Goal: Transaction & Acquisition: Purchase product/service

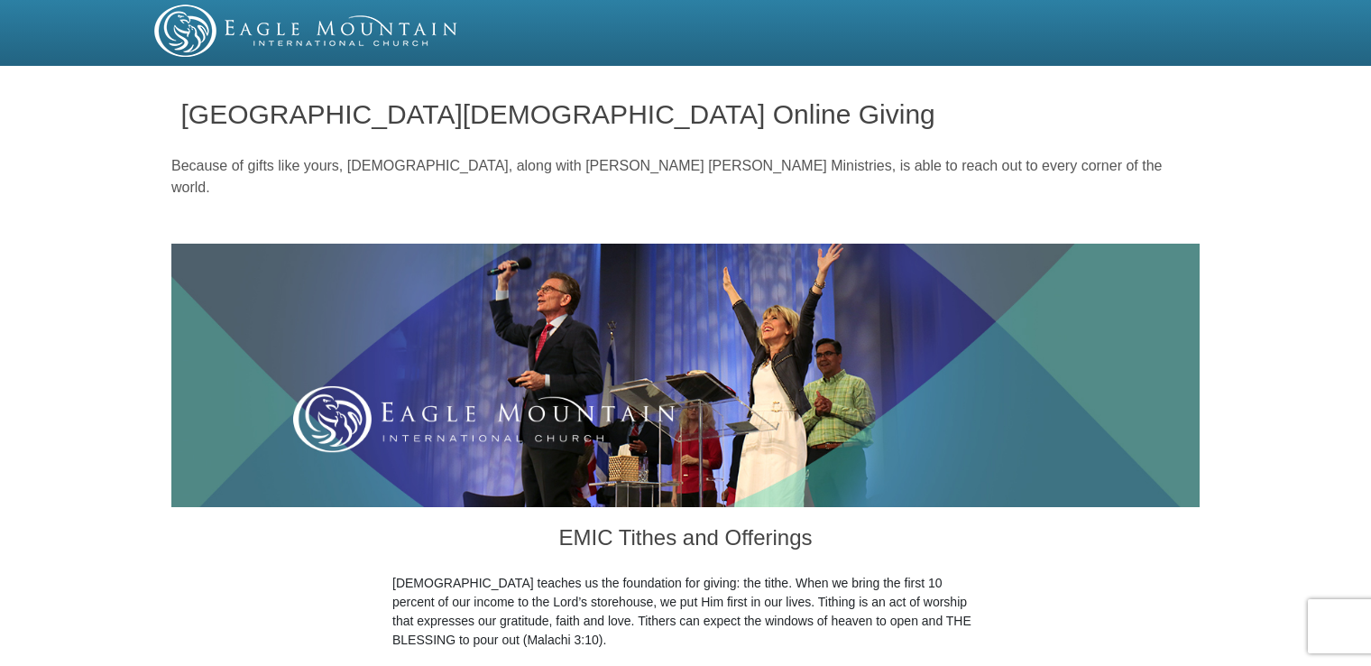
drag, startPoint x: 1366, startPoint y: 84, endPoint x: 1368, endPoint y: 108, distance: 24.4
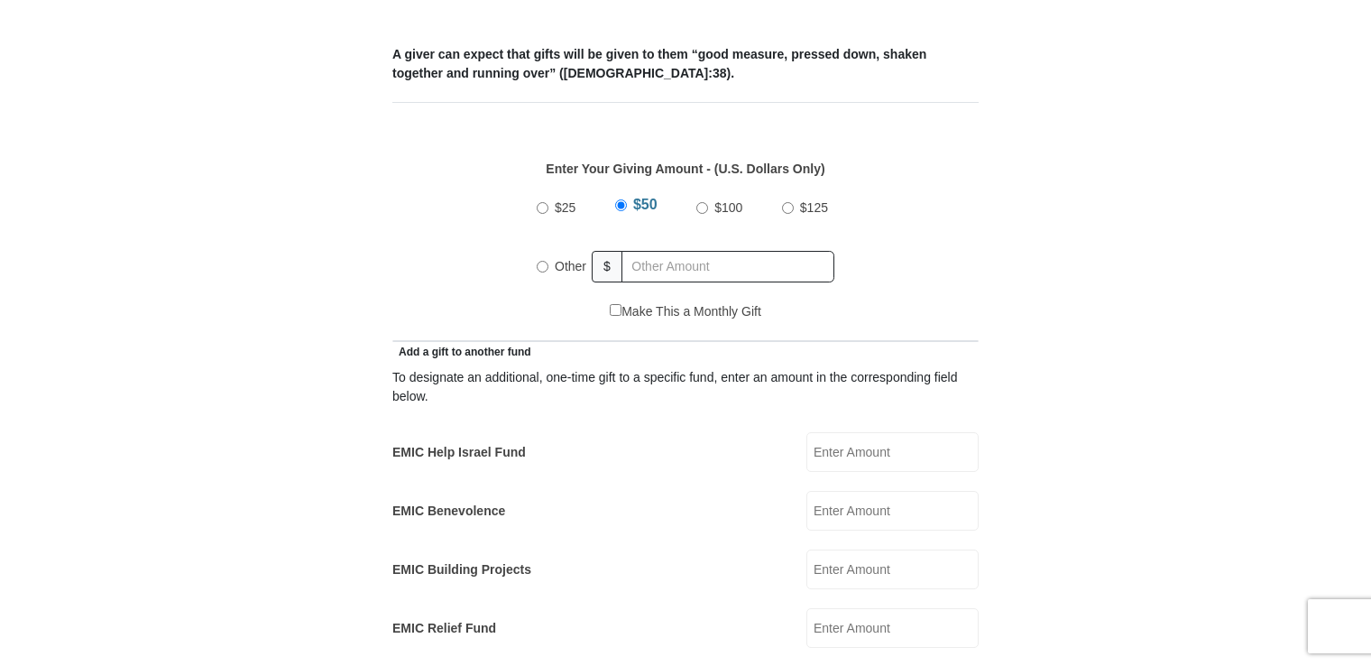
scroll to position [748, 0]
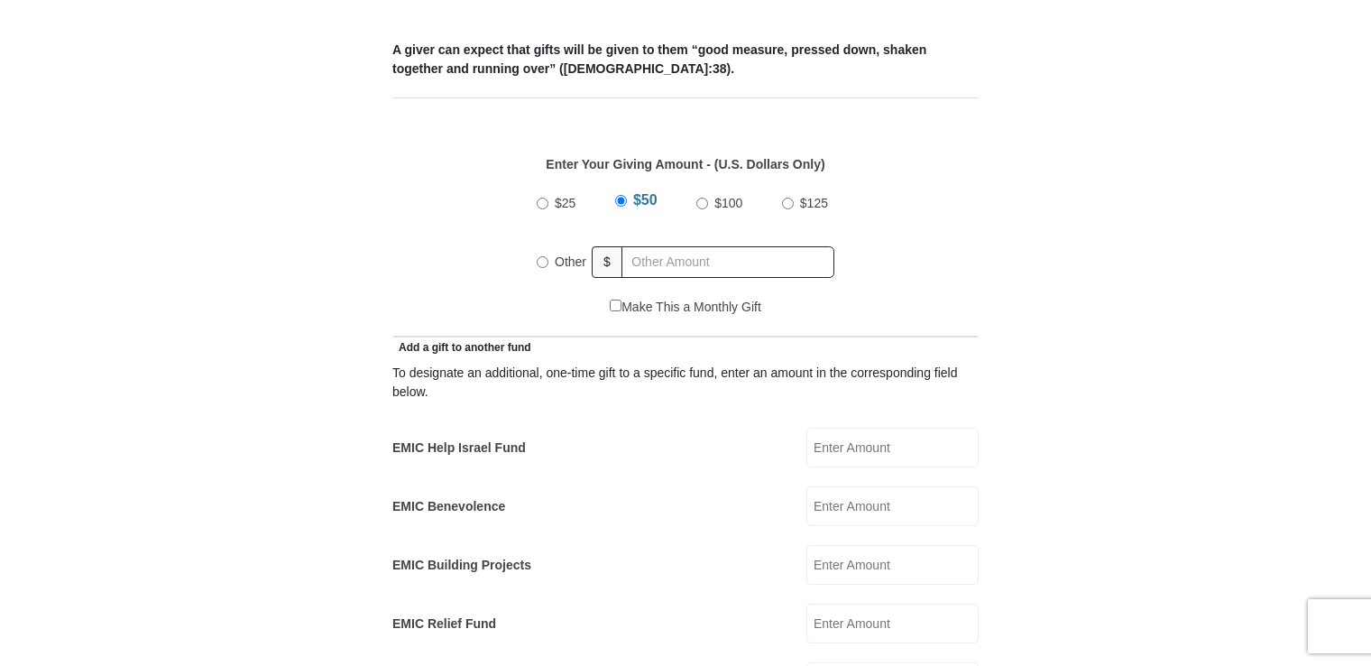
click at [538, 256] on input "Other" at bounding box center [543, 262] width 12 height 12
radio input "true"
type input "460.00"
click at [891, 433] on input "EMIC Help Israel Fund" at bounding box center [893, 448] width 172 height 40
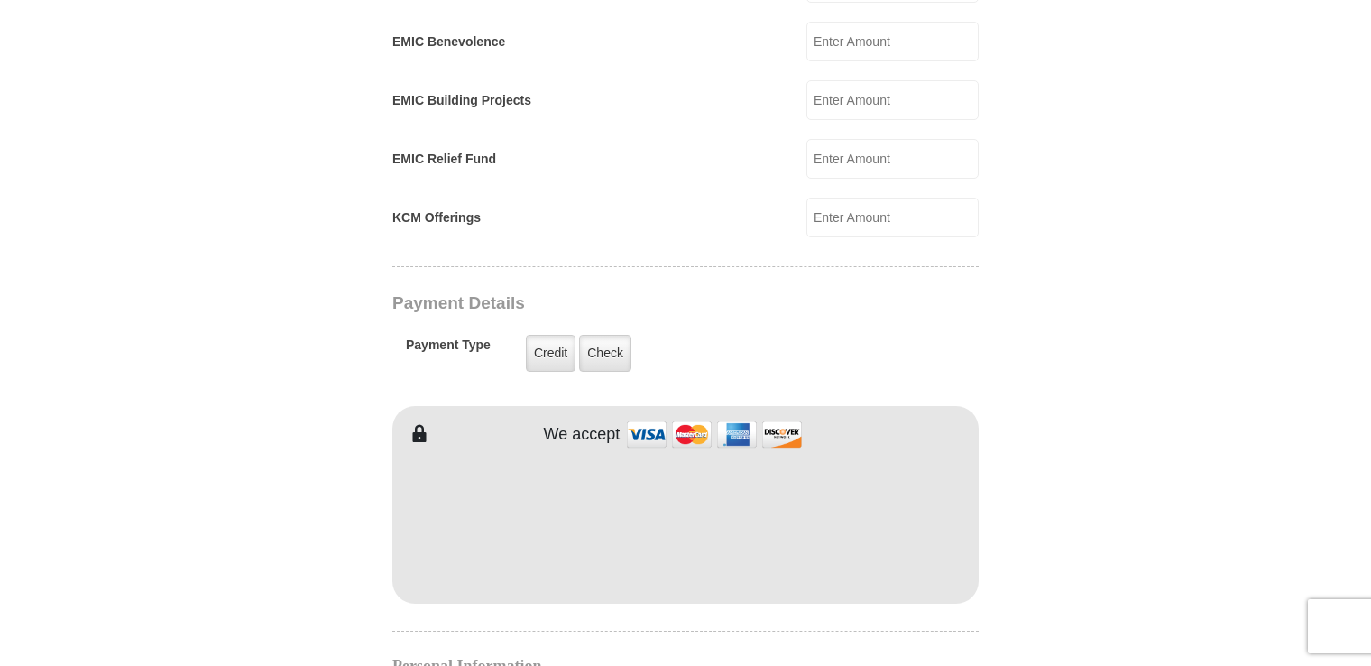
scroll to position [1282, 0]
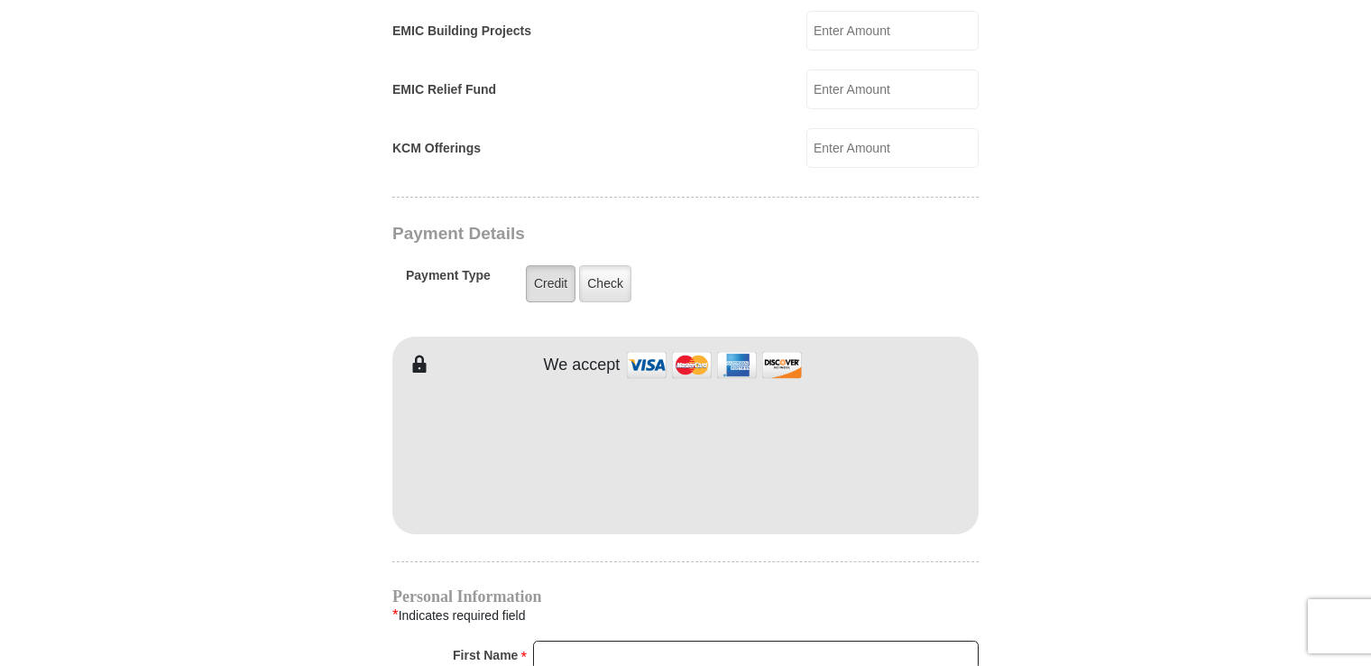
type input "20.00"
click at [564, 265] on label "Credit" at bounding box center [551, 283] width 50 height 37
click at [0, 0] on input "Credit" at bounding box center [0, 0] width 0 height 0
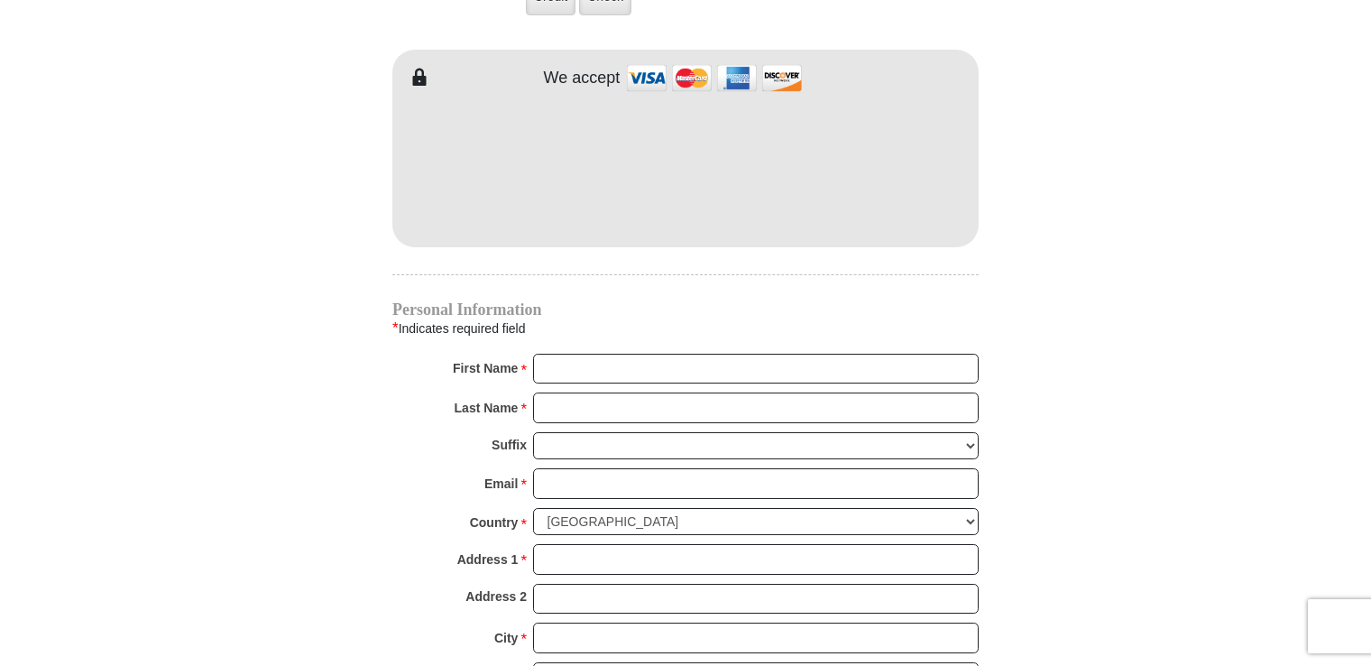
scroll to position [1590, 0]
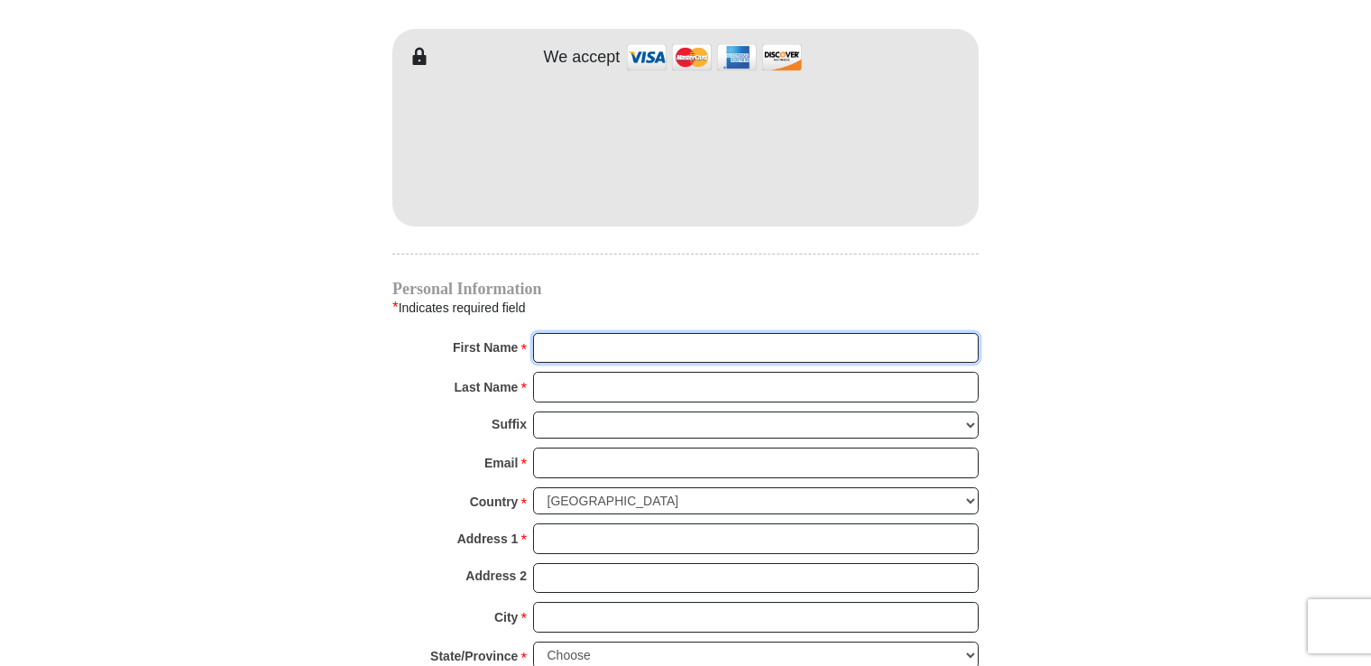
click at [850, 333] on input "First Name *" at bounding box center [756, 348] width 446 height 31
type input "[PERSON_NAME]"
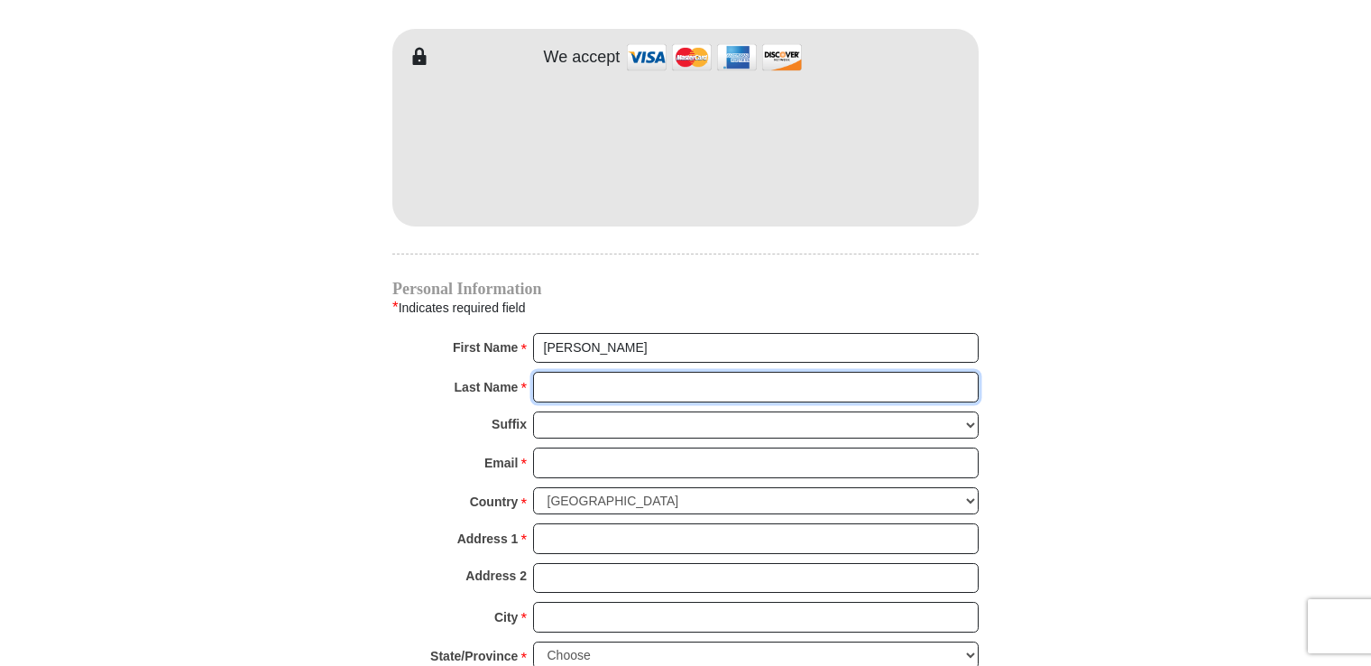
type input "[PERSON_NAME]"
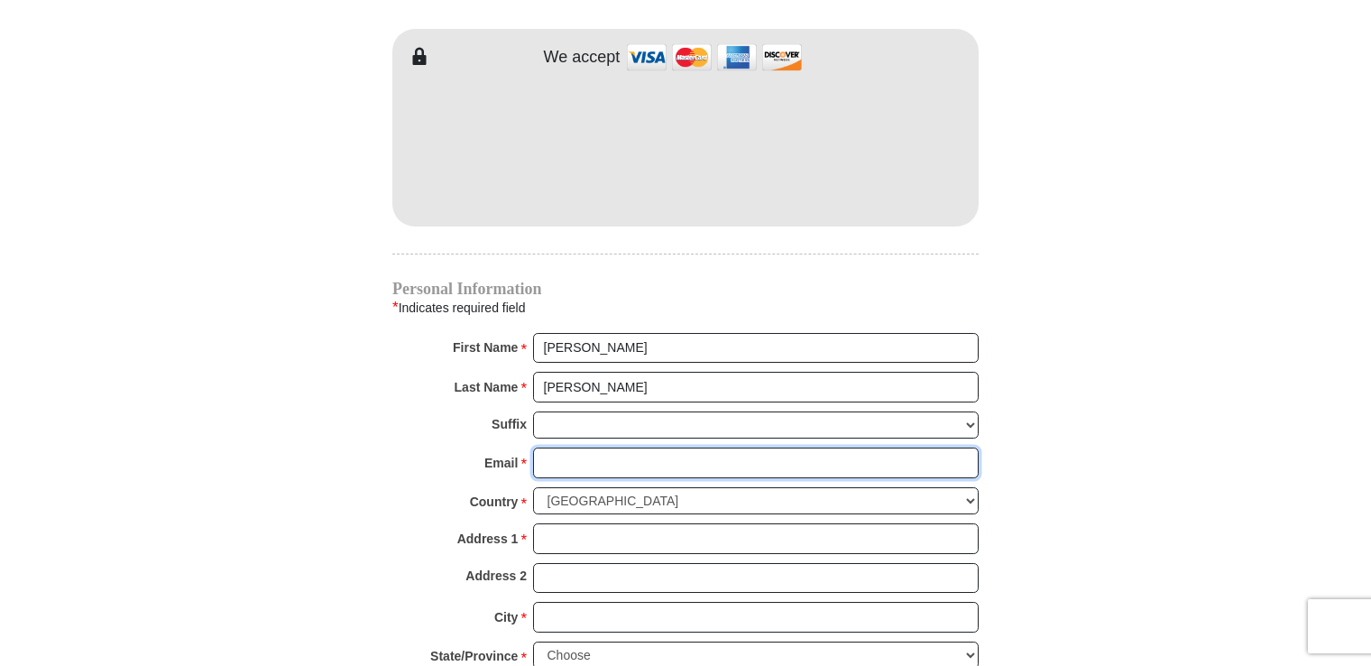
type input "[EMAIL_ADDRESS][DOMAIN_NAME]"
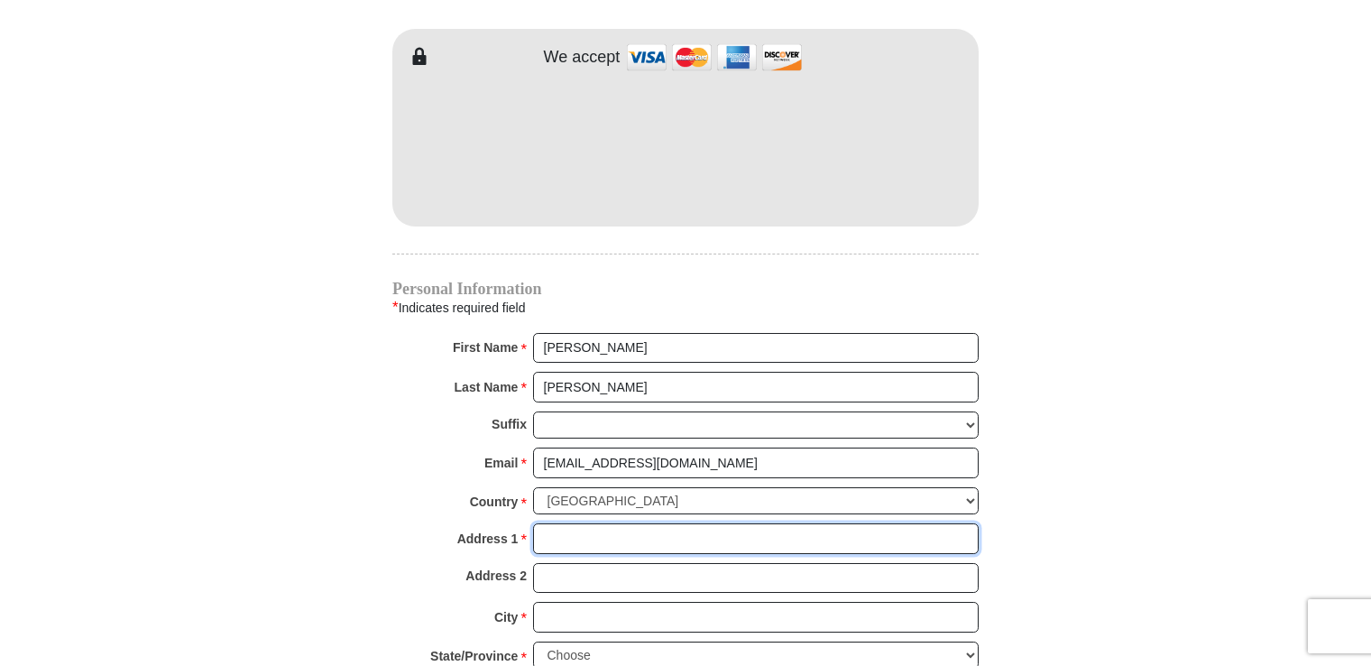
type input "[STREET_ADDRESS]"
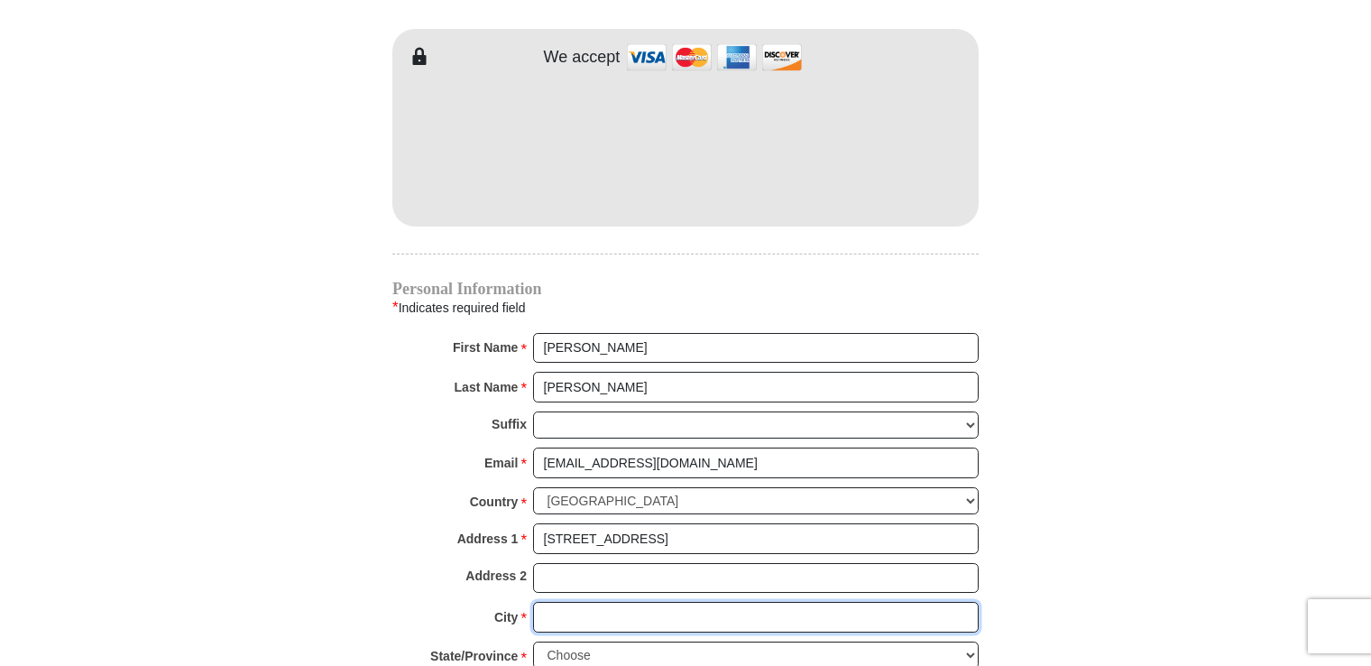
type input "[GEOGRAPHIC_DATA]"
select select "[GEOGRAPHIC_DATA]"
type input "76131"
type input "8176143419"
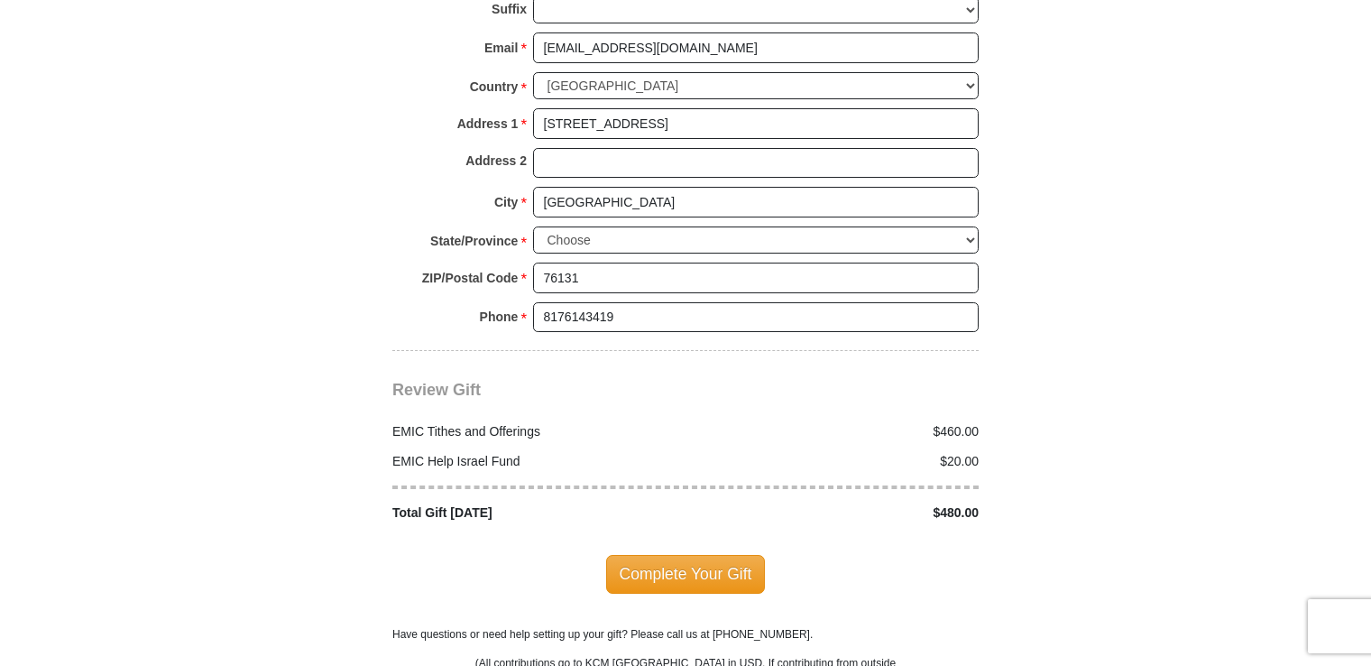
scroll to position [2097, 0]
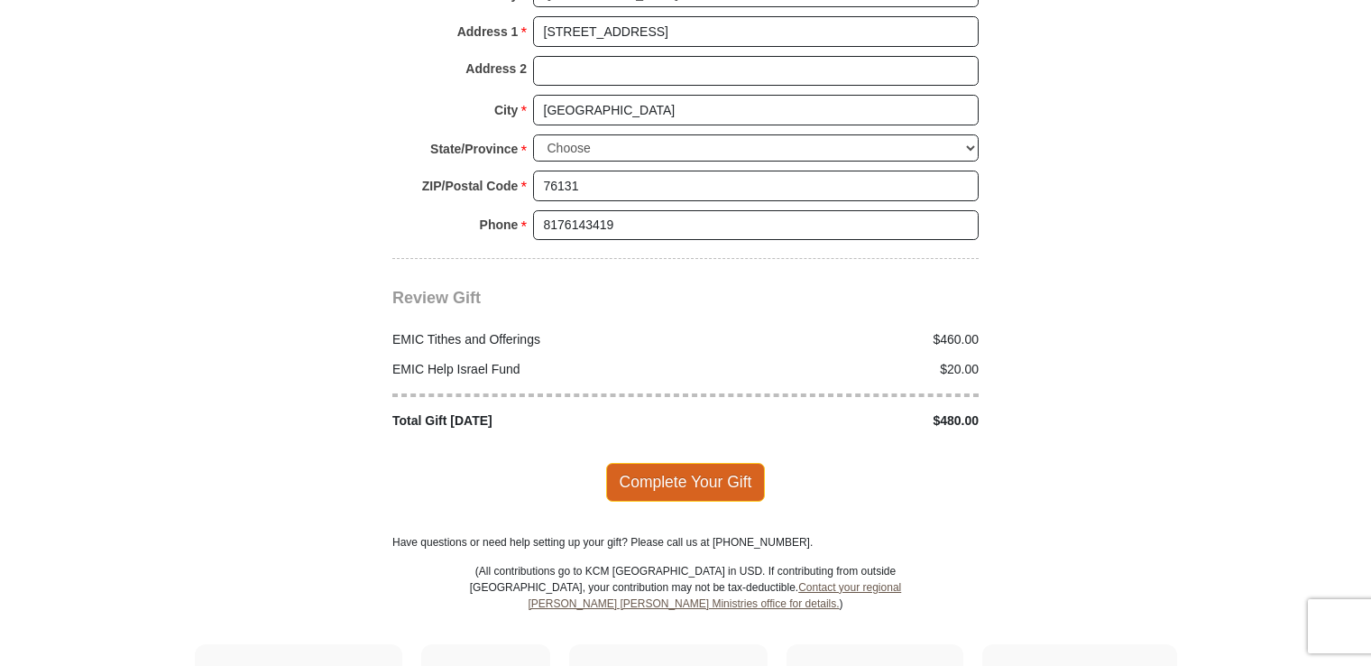
click at [706, 463] on span "Complete Your Gift" at bounding box center [686, 482] width 160 height 38
